Goal: Navigation & Orientation: Find specific page/section

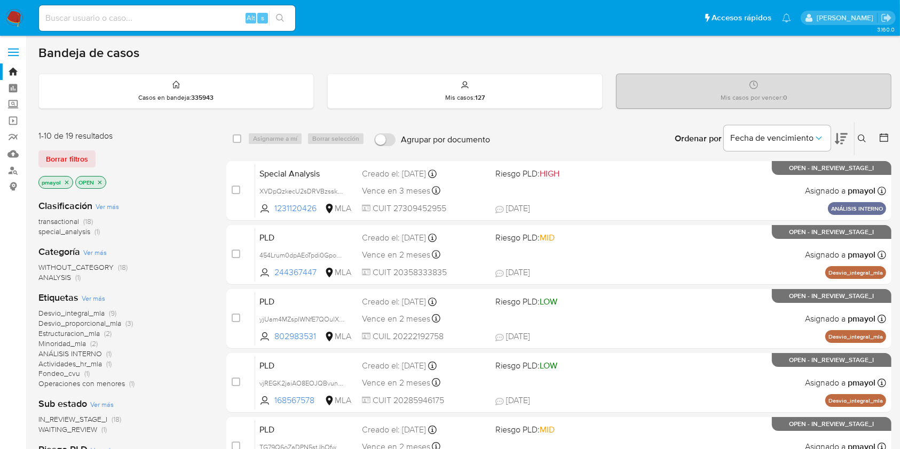
click at [17, 19] on img at bounding box center [14, 18] width 18 height 18
click at [21, 17] on img at bounding box center [14, 18] width 18 height 18
click at [538, 13] on ul "Pausado Ver notificaciones Alt s Accesos rápidos Presiona las siguientes teclas…" at bounding box center [415, 17] width 763 height 27
